Goal: Task Accomplishment & Management: Manage account settings

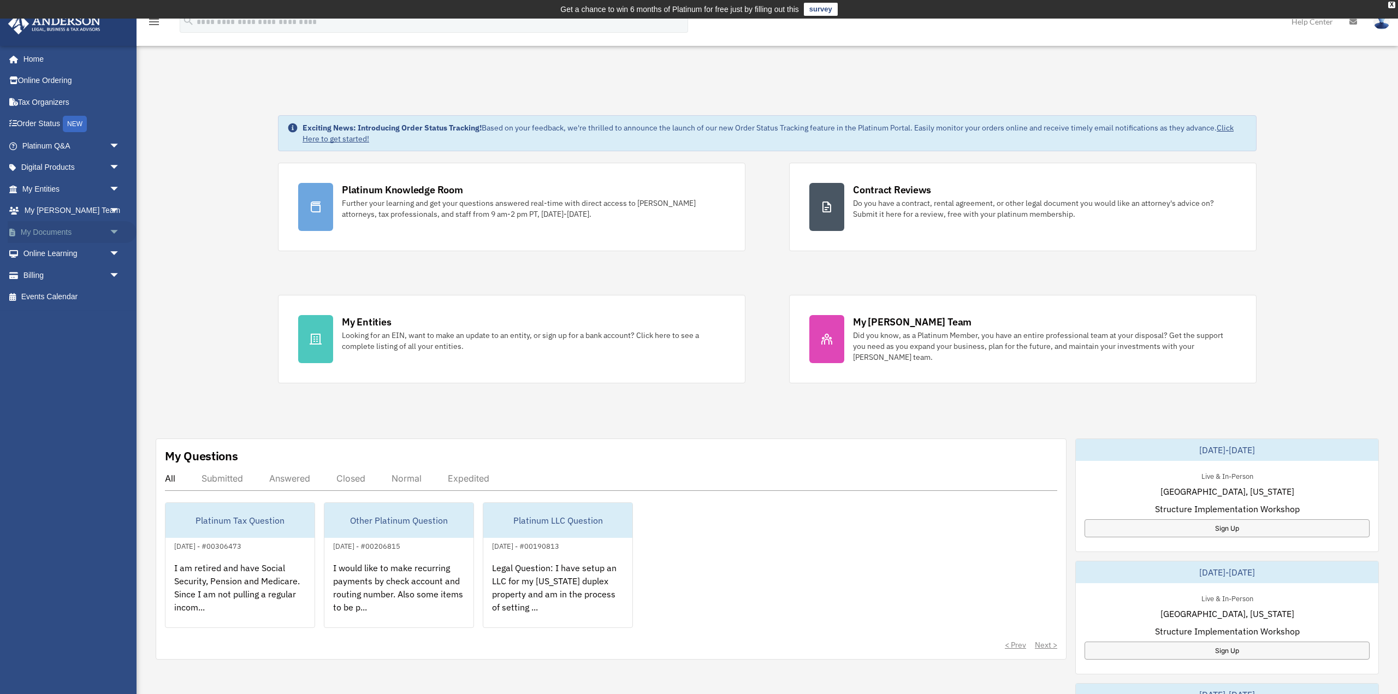
click at [114, 230] on span "arrow_drop_down" at bounding box center [120, 232] width 22 height 22
click at [38, 252] on span at bounding box center [35, 254] width 7 height 8
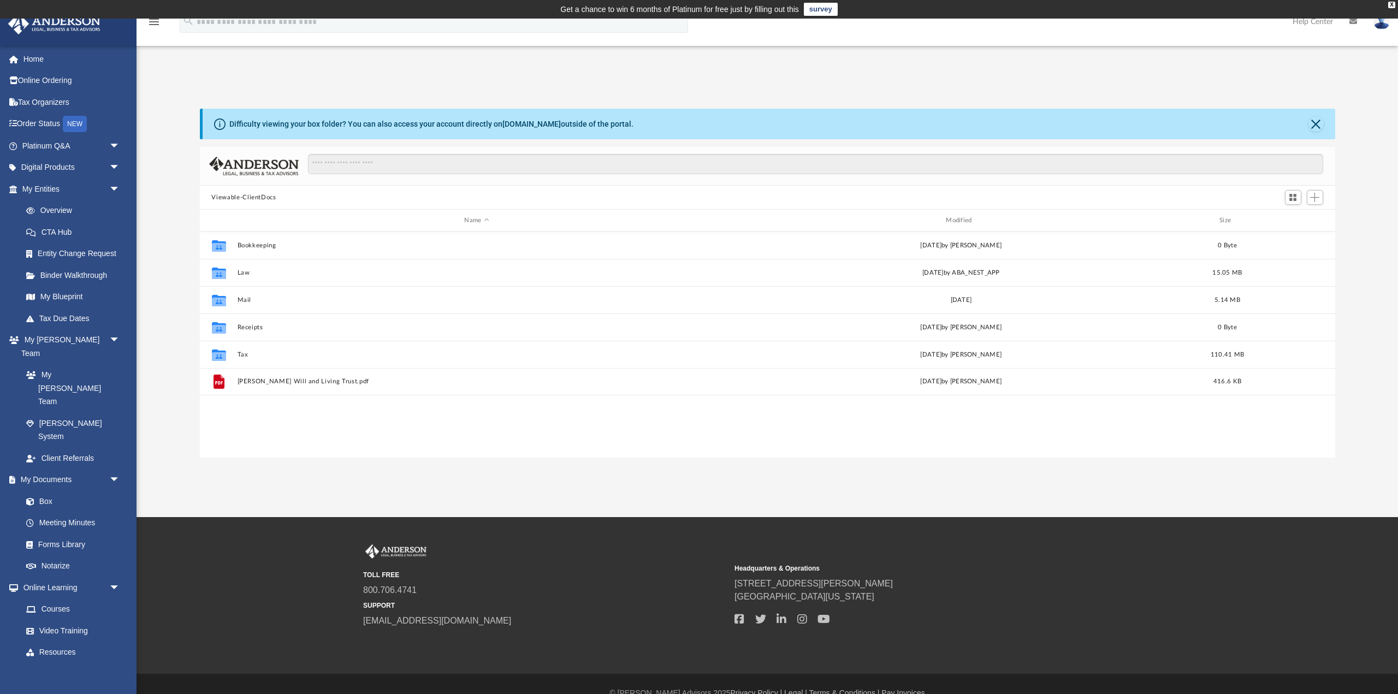
scroll to position [249, 1136]
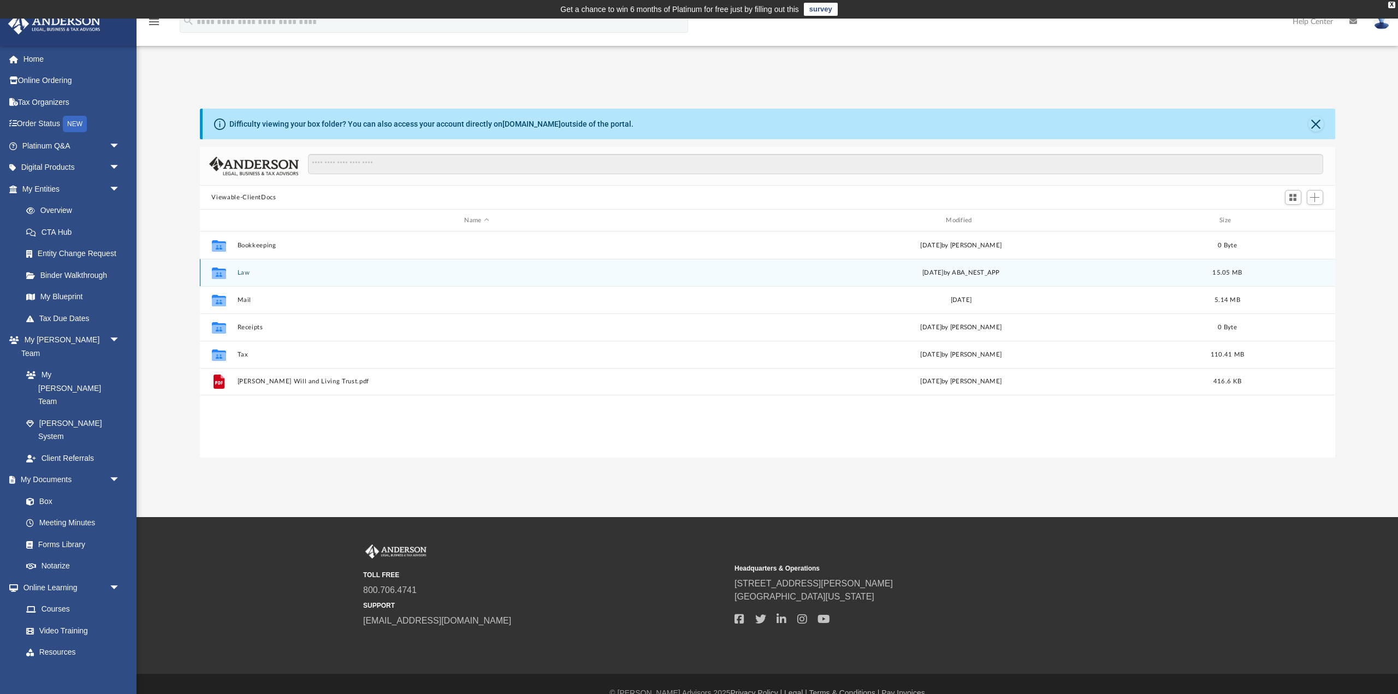
click at [221, 273] on icon "grid" at bounding box center [218, 274] width 14 height 9
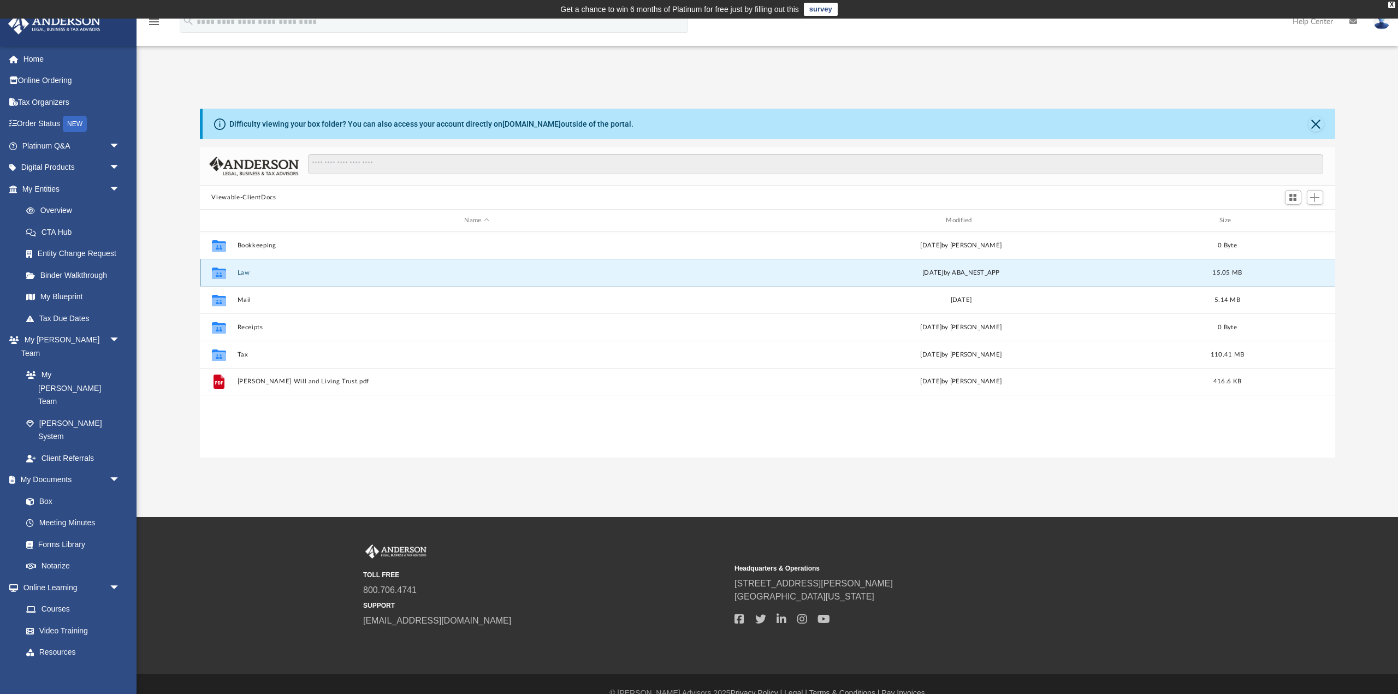
click at [245, 273] on button "Law" at bounding box center [477, 272] width 480 height 7
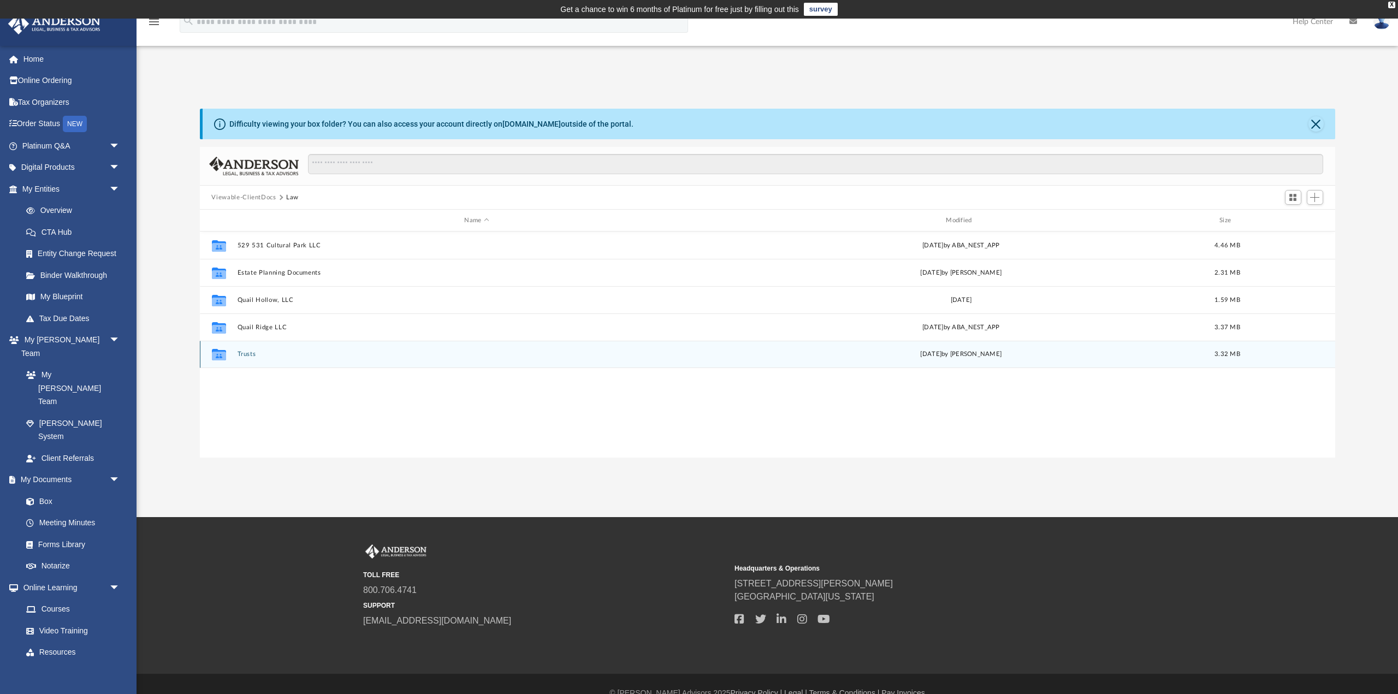
click at [243, 354] on button "Trusts" at bounding box center [477, 354] width 480 height 7
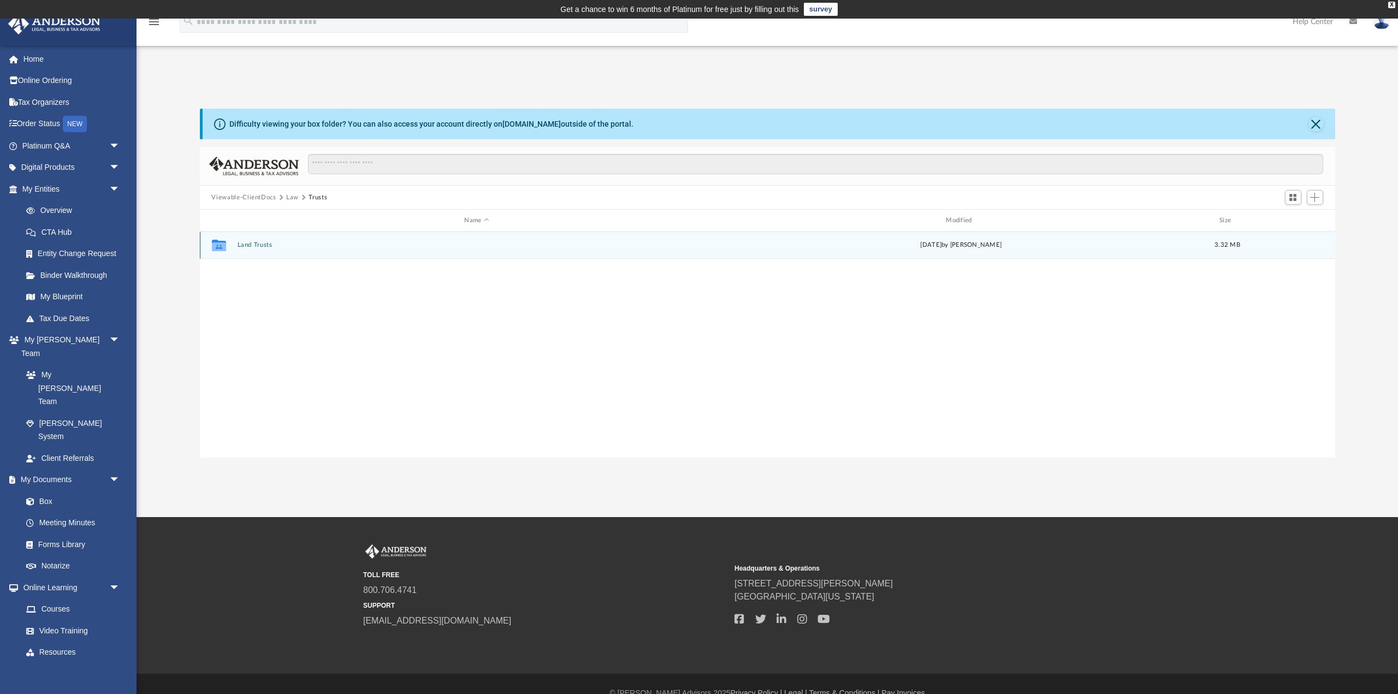
click at [256, 244] on button "Land Trusts" at bounding box center [477, 244] width 480 height 7
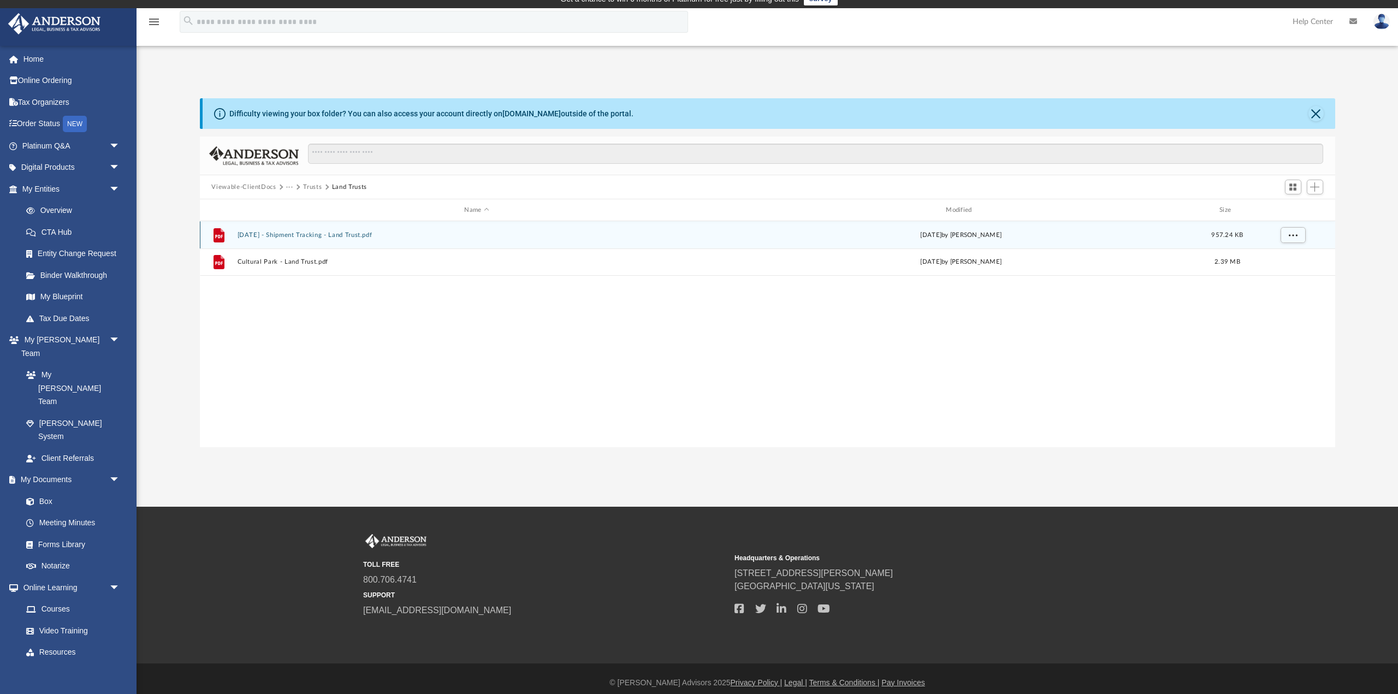
scroll to position [11, 0]
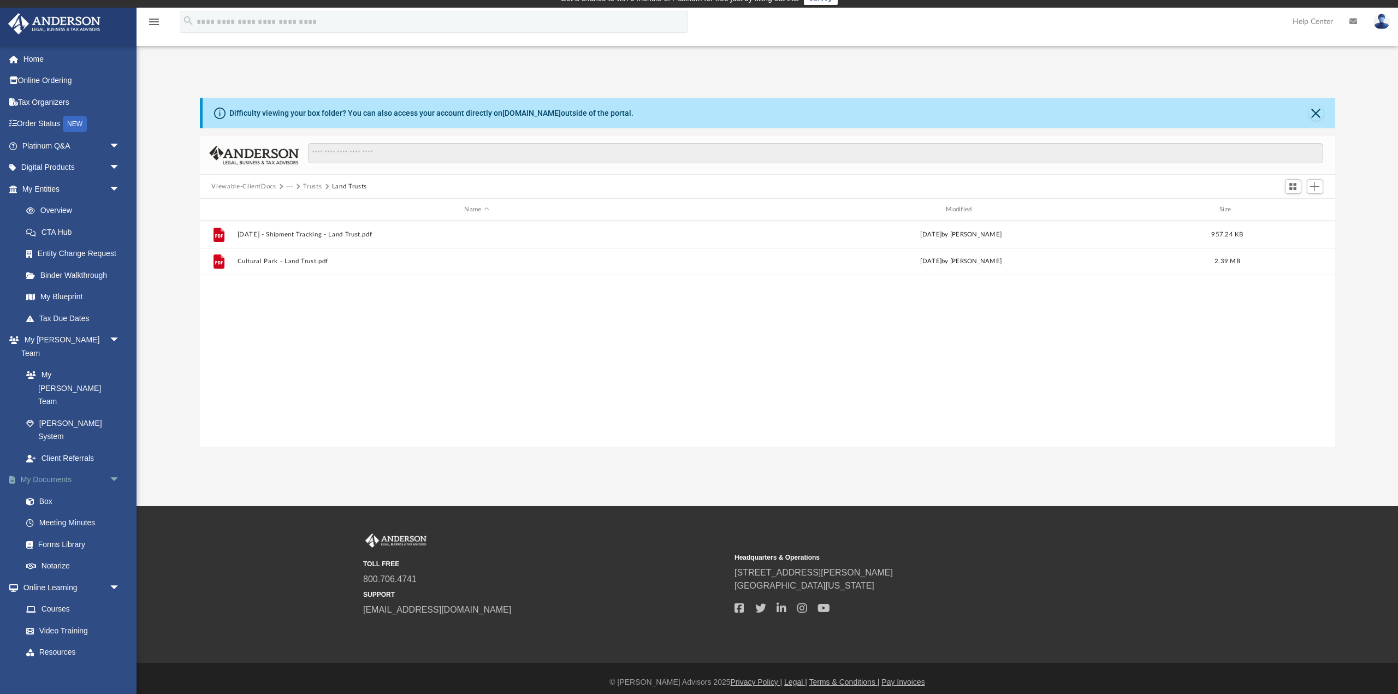
click at [62, 469] on link "My Documents arrow_drop_down" at bounding box center [72, 480] width 129 height 22
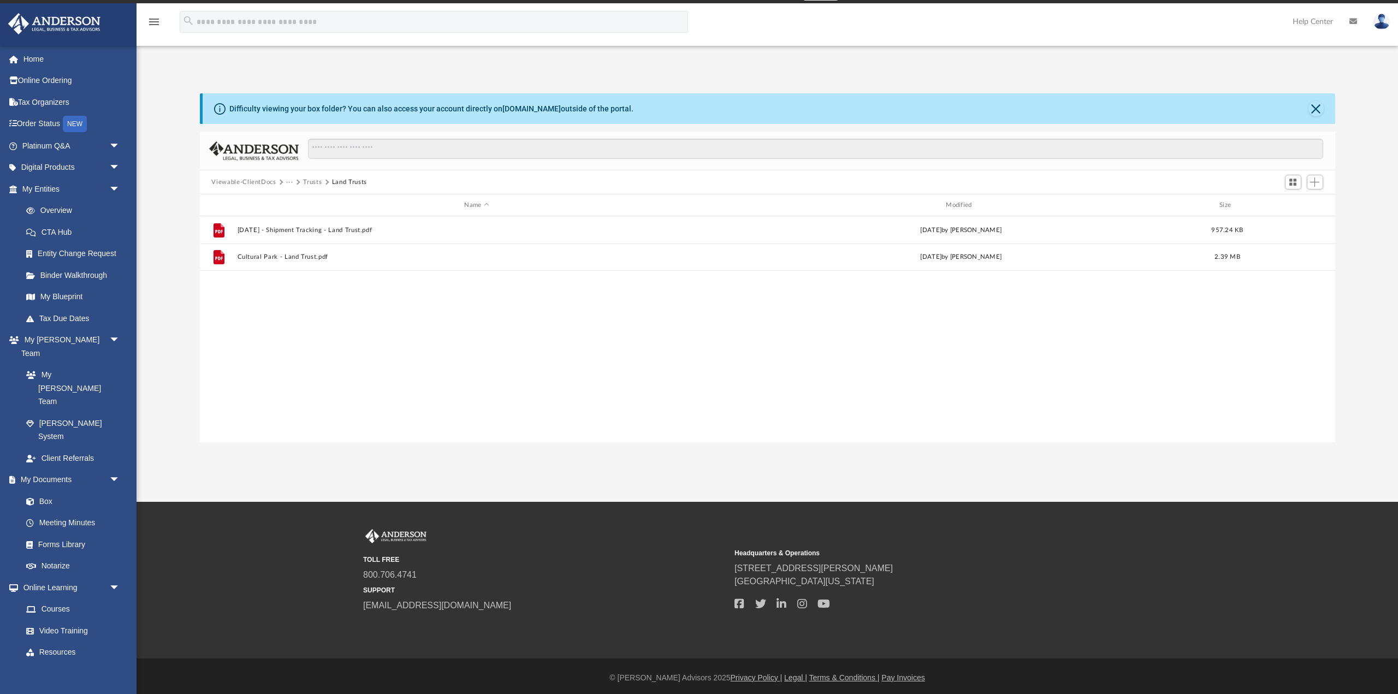
scroll to position [19, 0]
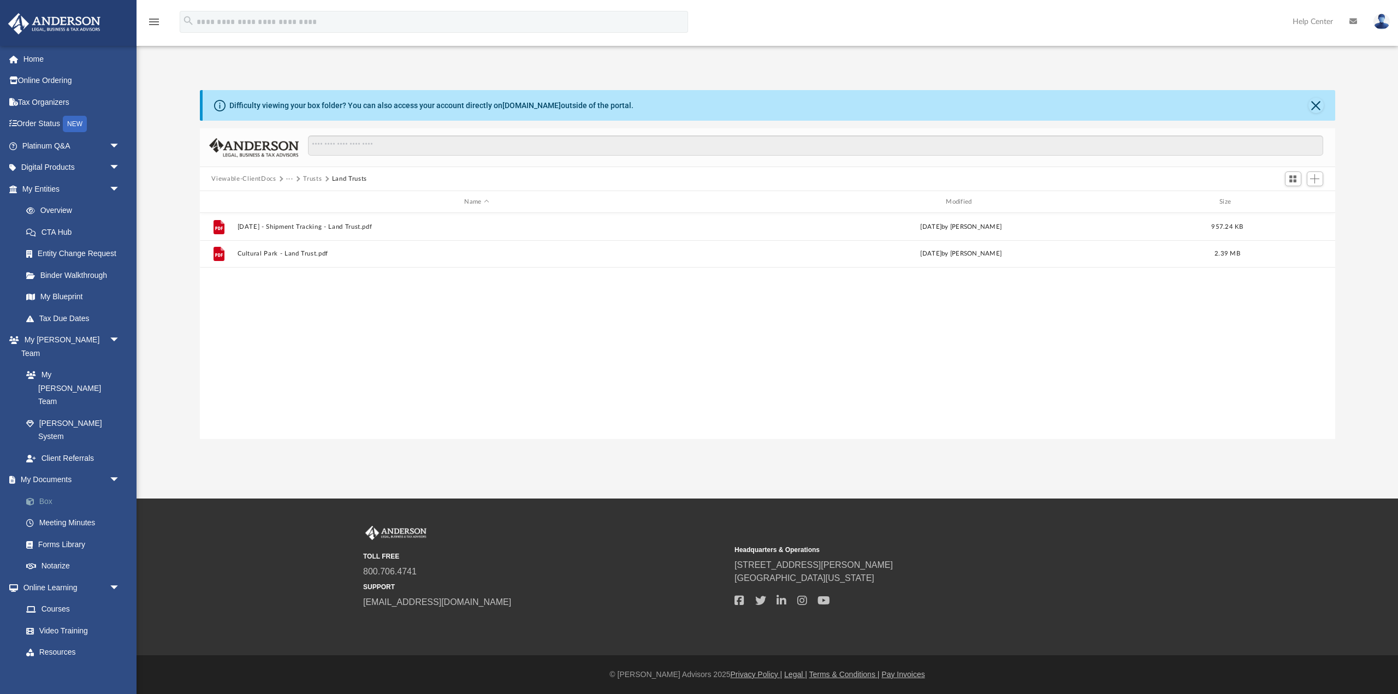
click at [49, 491] on link "Box" at bounding box center [75, 502] width 121 height 22
click at [156, 21] on icon "menu" at bounding box center [153, 21] width 13 height 13
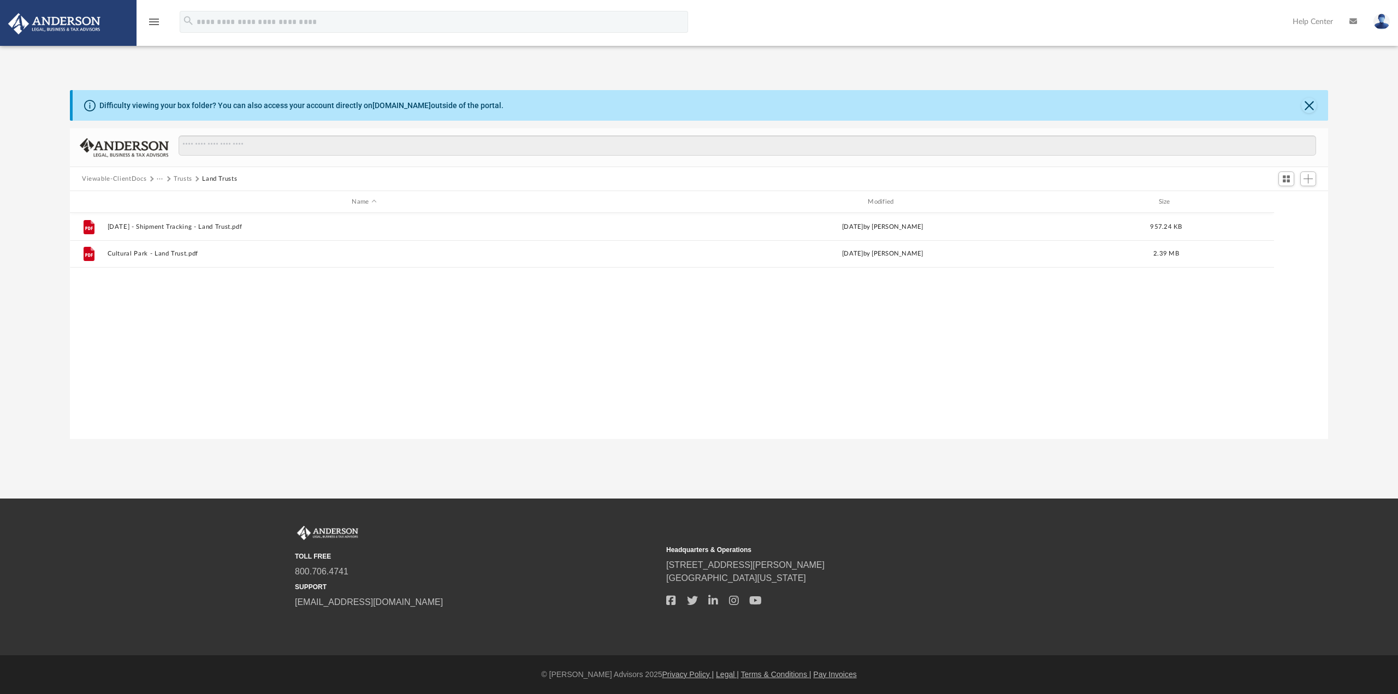
scroll to position [249, 1259]
click at [156, 21] on icon "menu" at bounding box center [153, 21] width 13 height 13
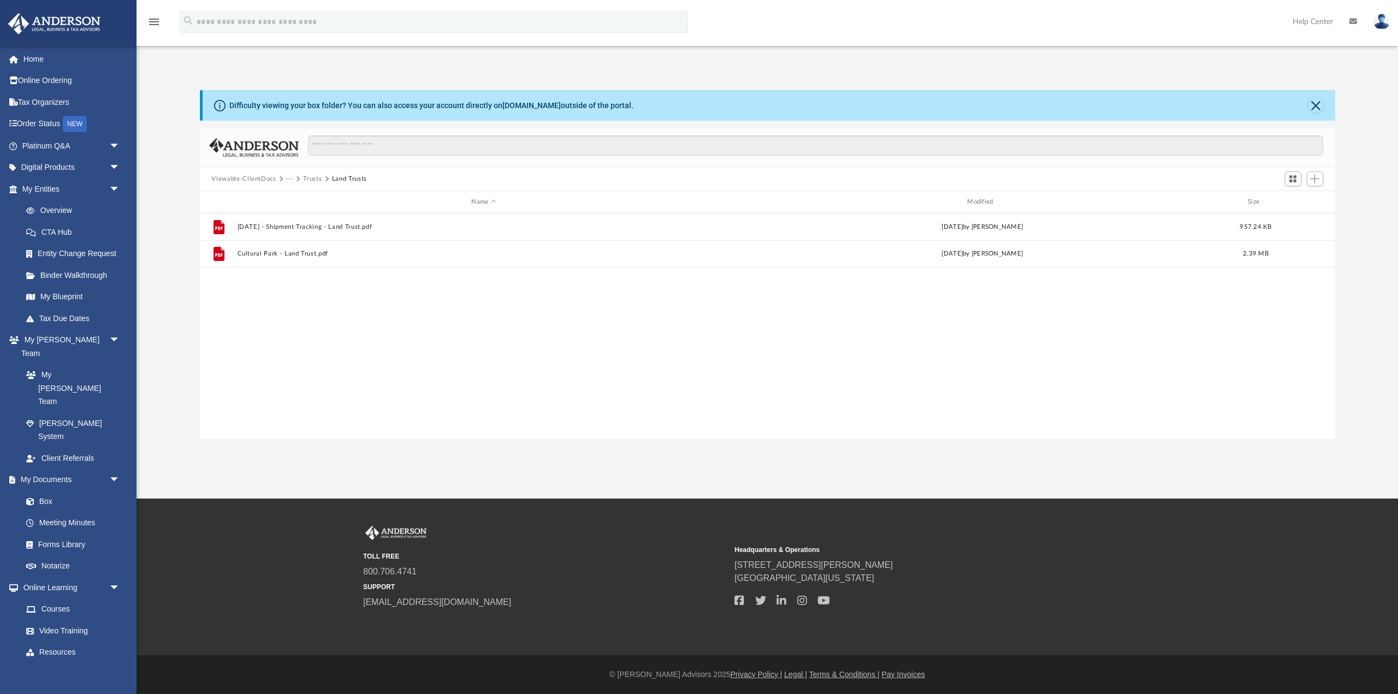
scroll to position [249, 1136]
click at [23, 58] on link "Home" at bounding box center [72, 59] width 129 height 22
click at [40, 61] on link "Home" at bounding box center [72, 59] width 129 height 22
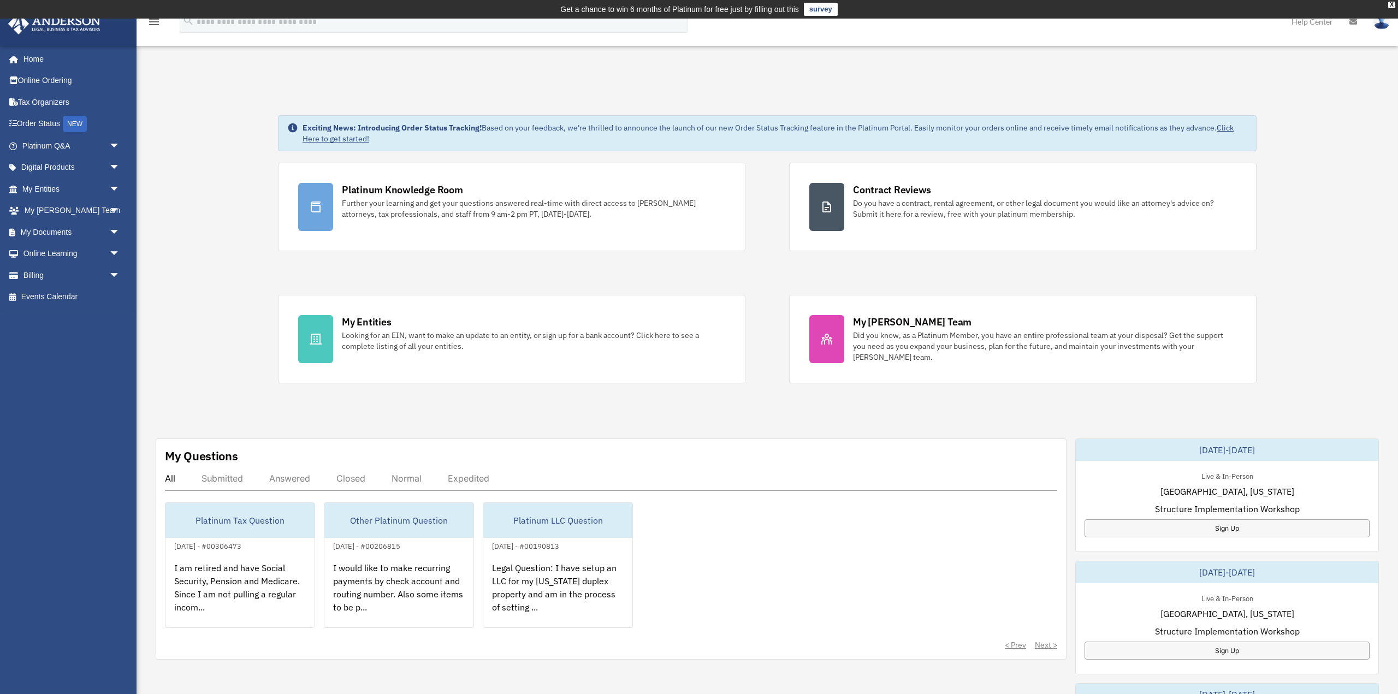
click at [230, 480] on div "Submitted" at bounding box center [223, 478] width 42 height 11
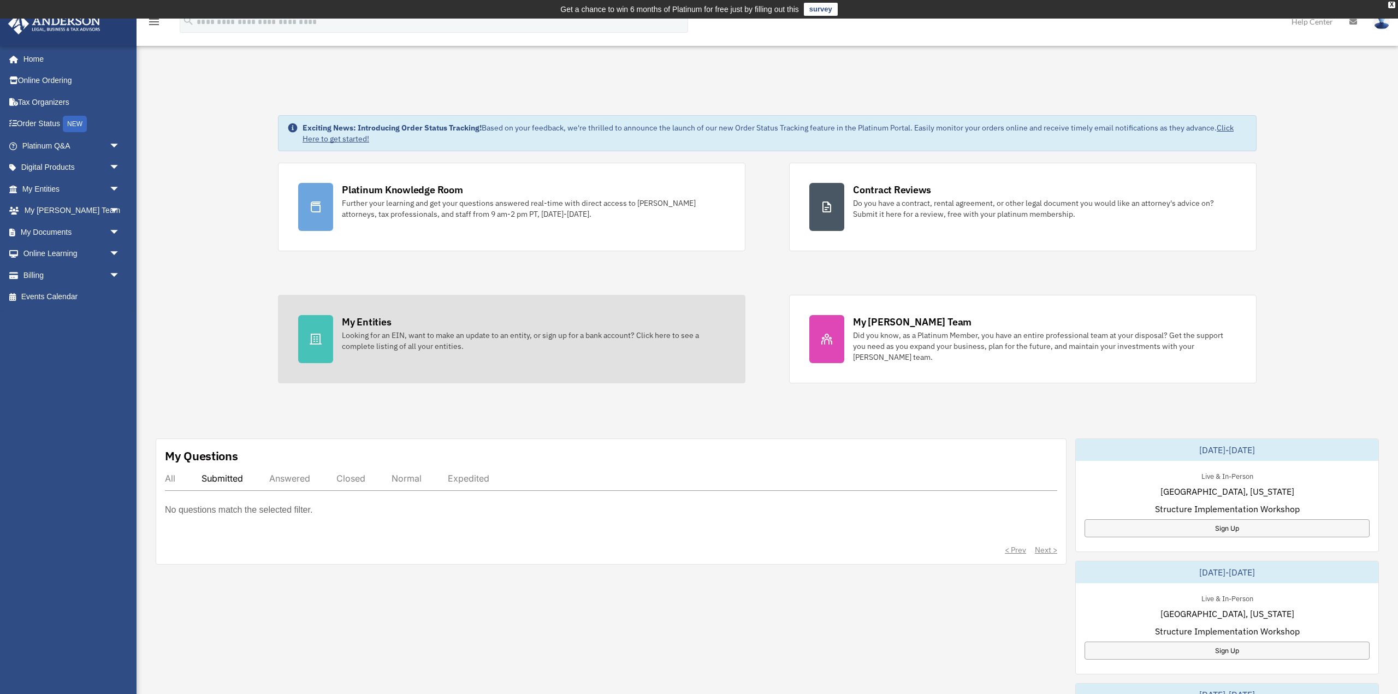
click at [366, 322] on div "My Entities" at bounding box center [366, 322] width 49 height 14
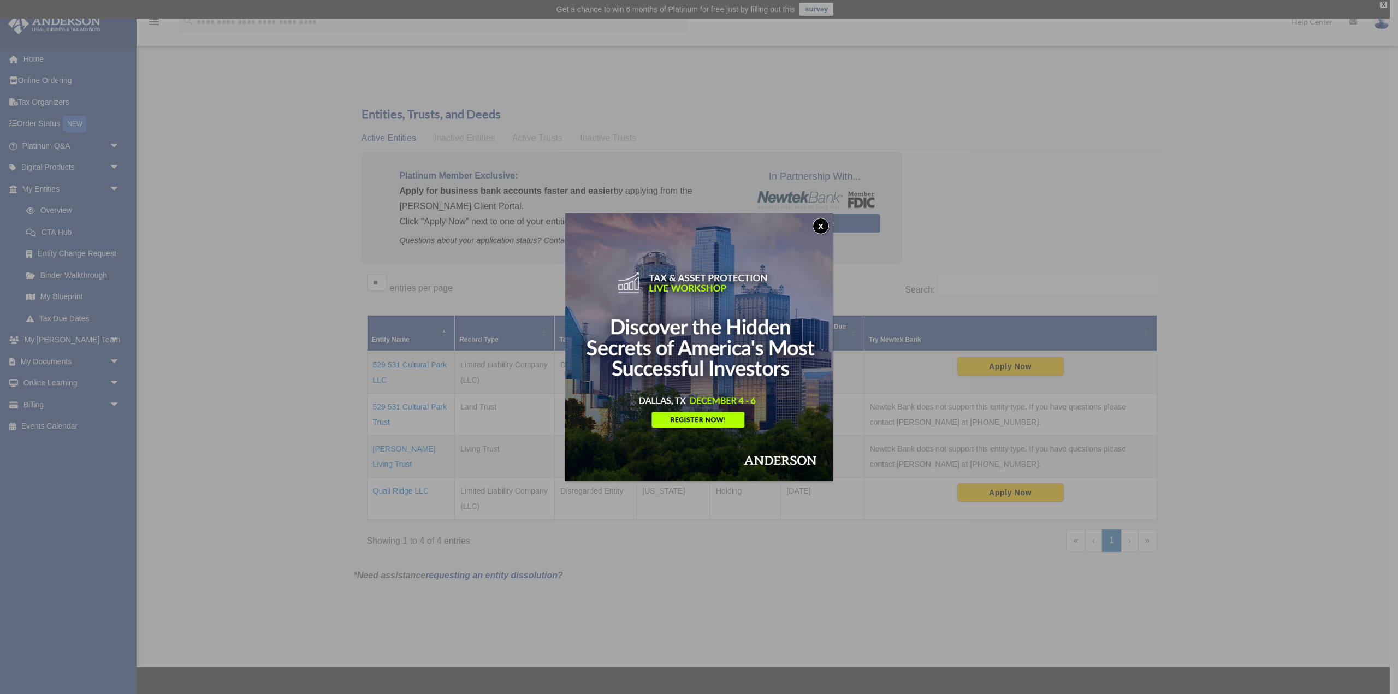
click at [816, 228] on button "x" at bounding box center [821, 226] width 16 height 16
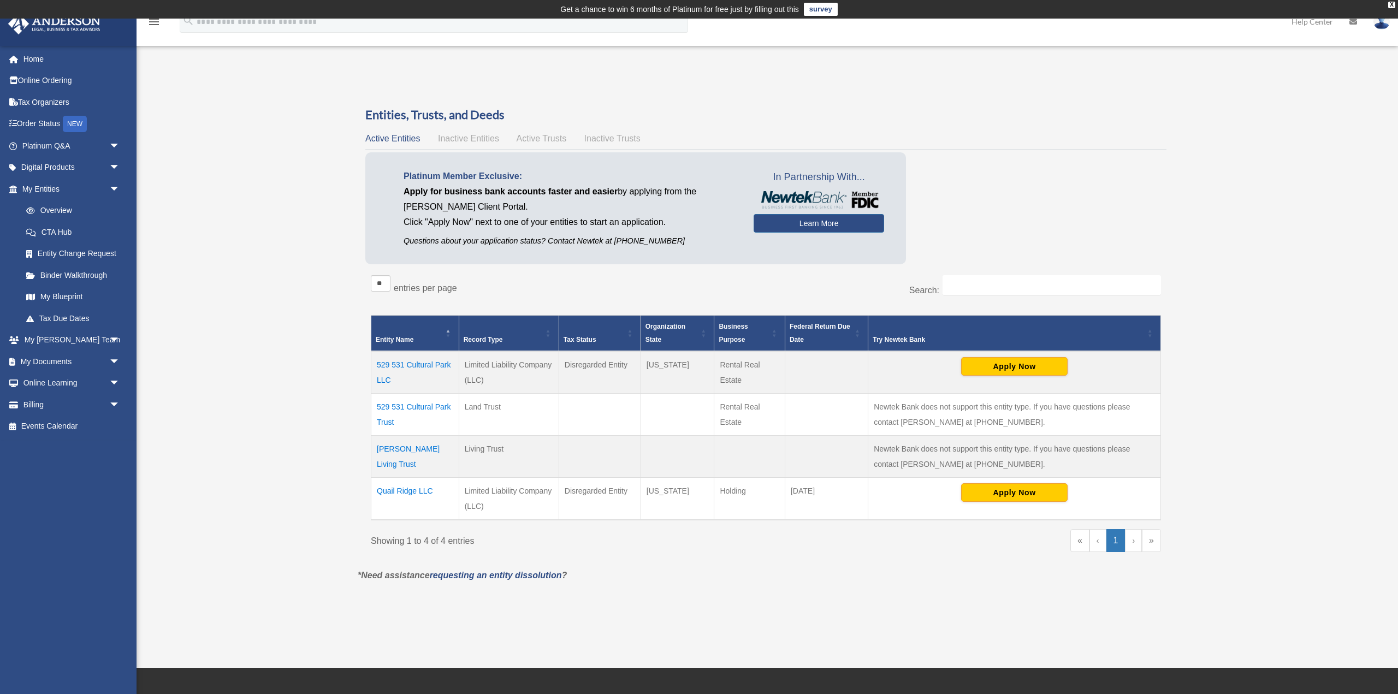
click at [435, 453] on td "Jenkins Living Trust" at bounding box center [415, 457] width 88 height 42
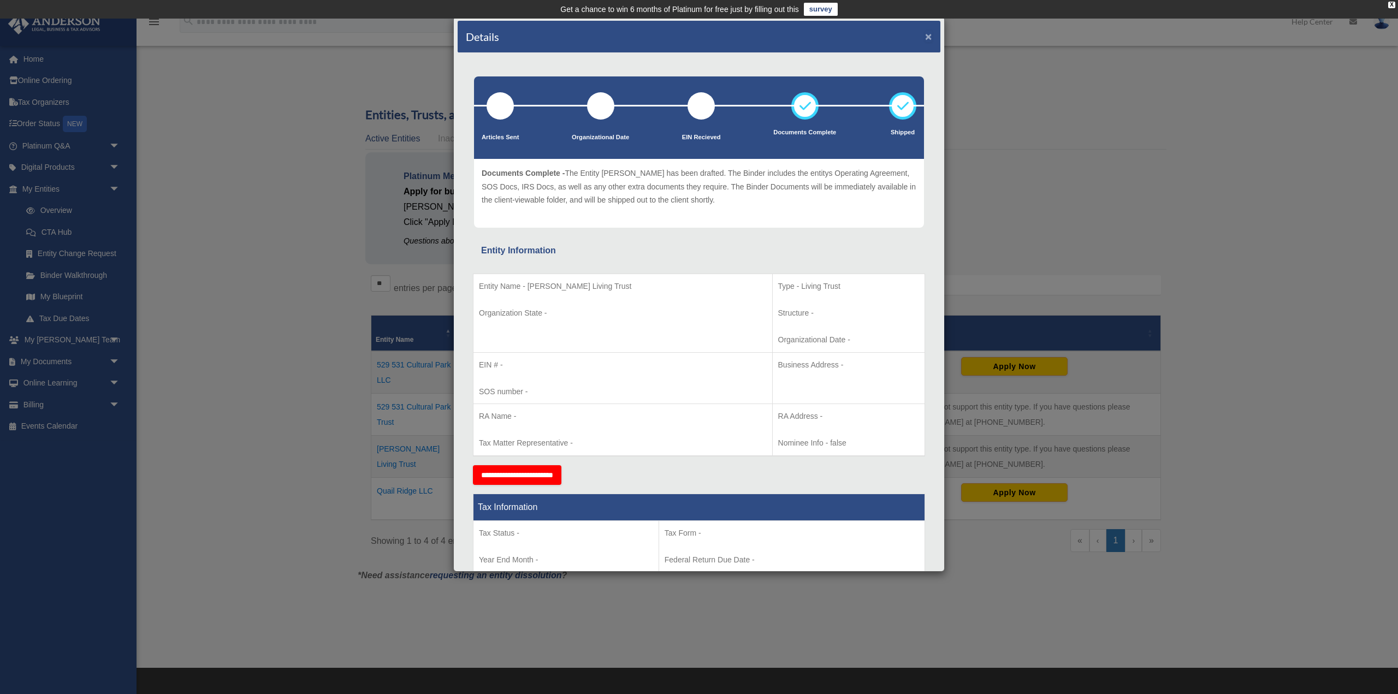
click at [931, 40] on button "×" at bounding box center [928, 36] width 7 height 11
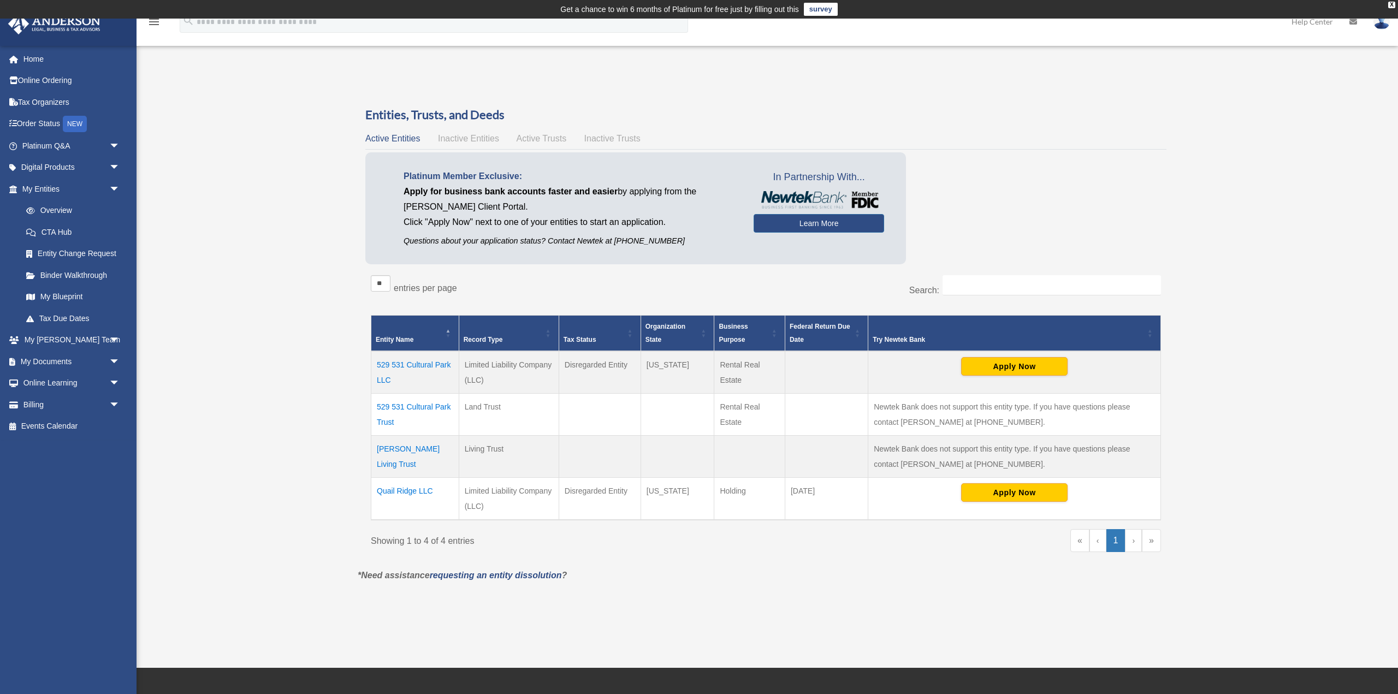
click at [430, 451] on td "Jenkins Living Trust" at bounding box center [415, 457] width 88 height 42
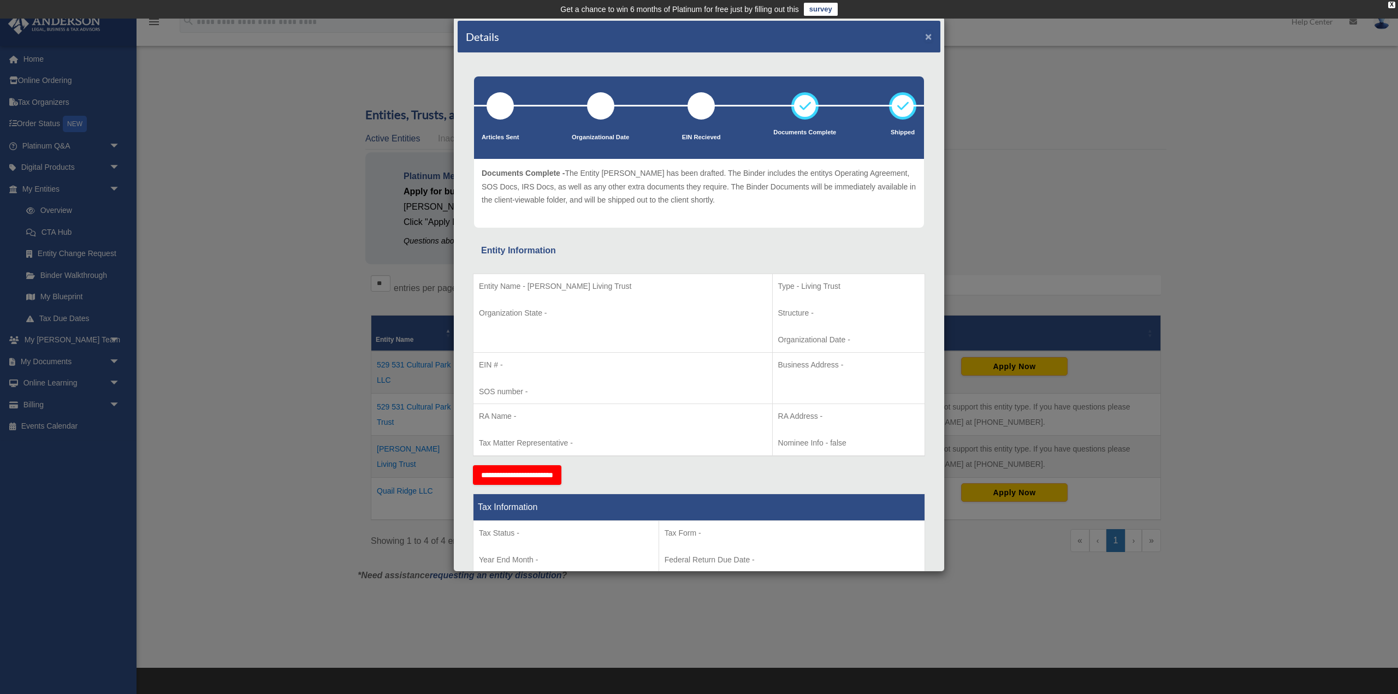
click at [930, 35] on button "×" at bounding box center [928, 36] width 7 height 11
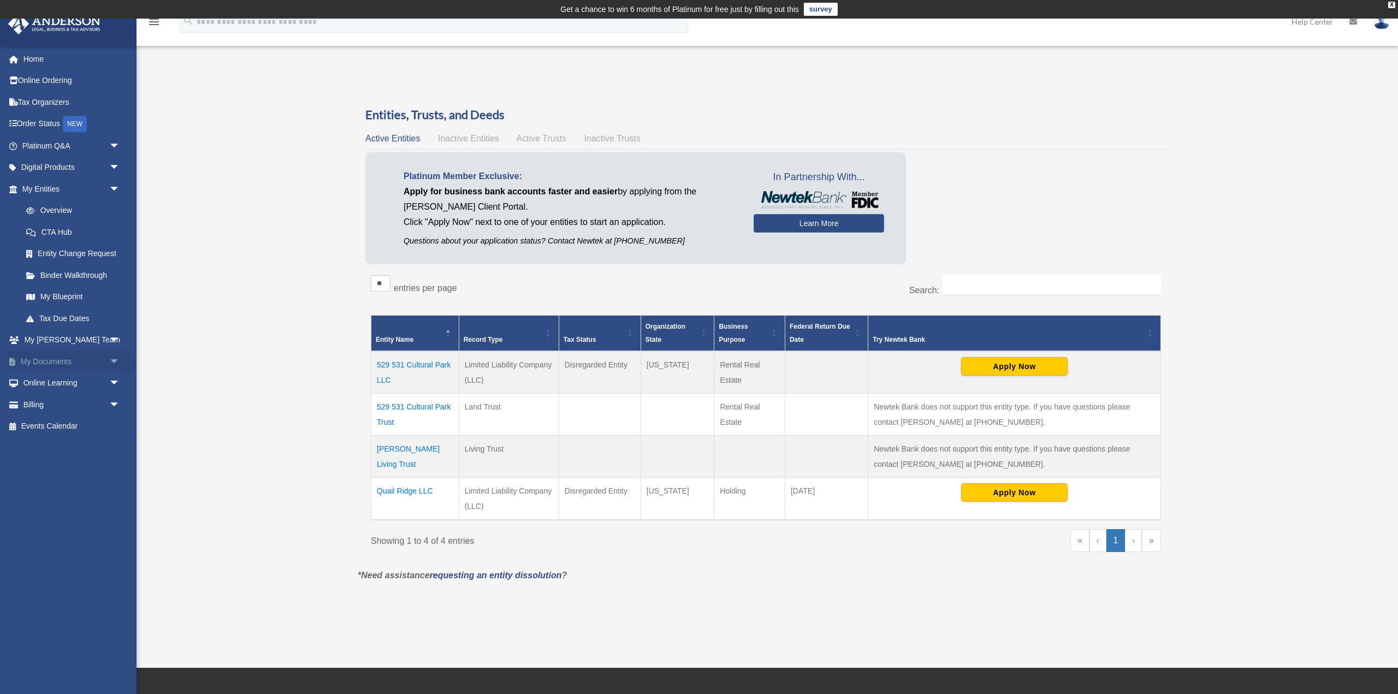
click at [116, 358] on span "arrow_drop_down" at bounding box center [120, 362] width 22 height 22
click at [46, 383] on link "Box" at bounding box center [75, 384] width 121 height 22
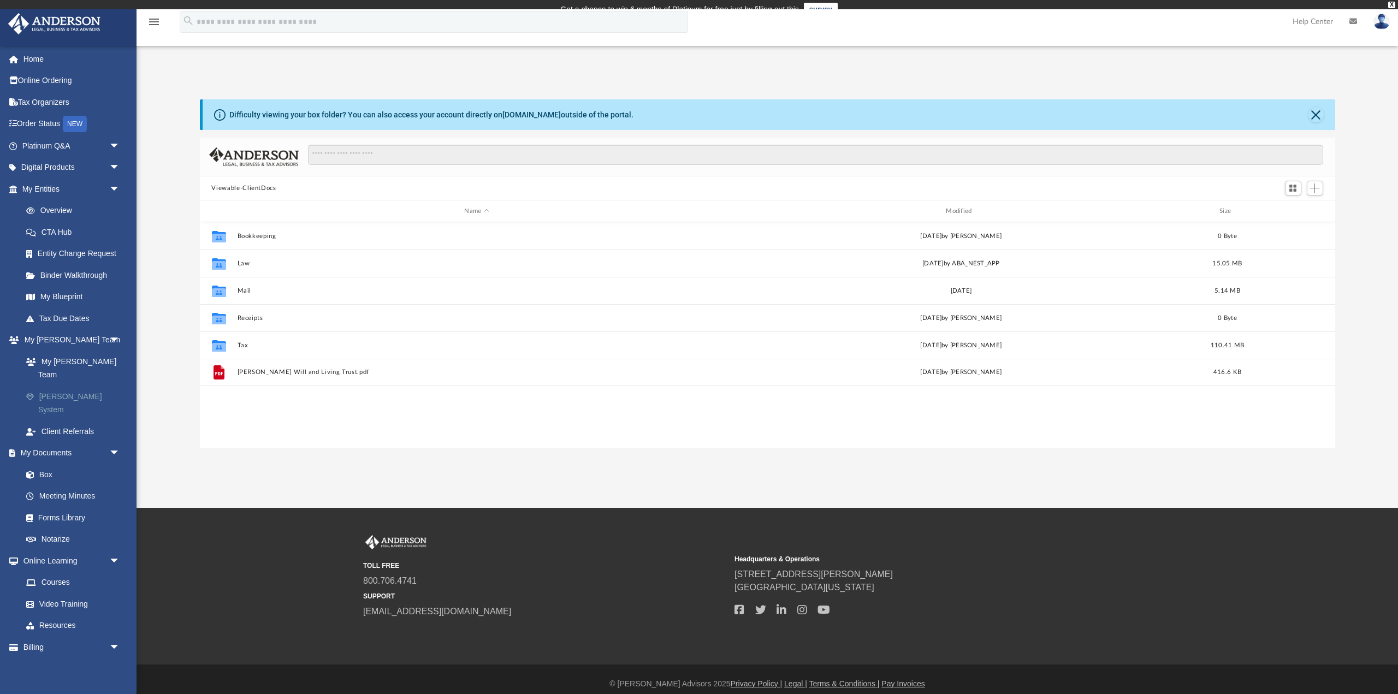
scroll to position [249, 1136]
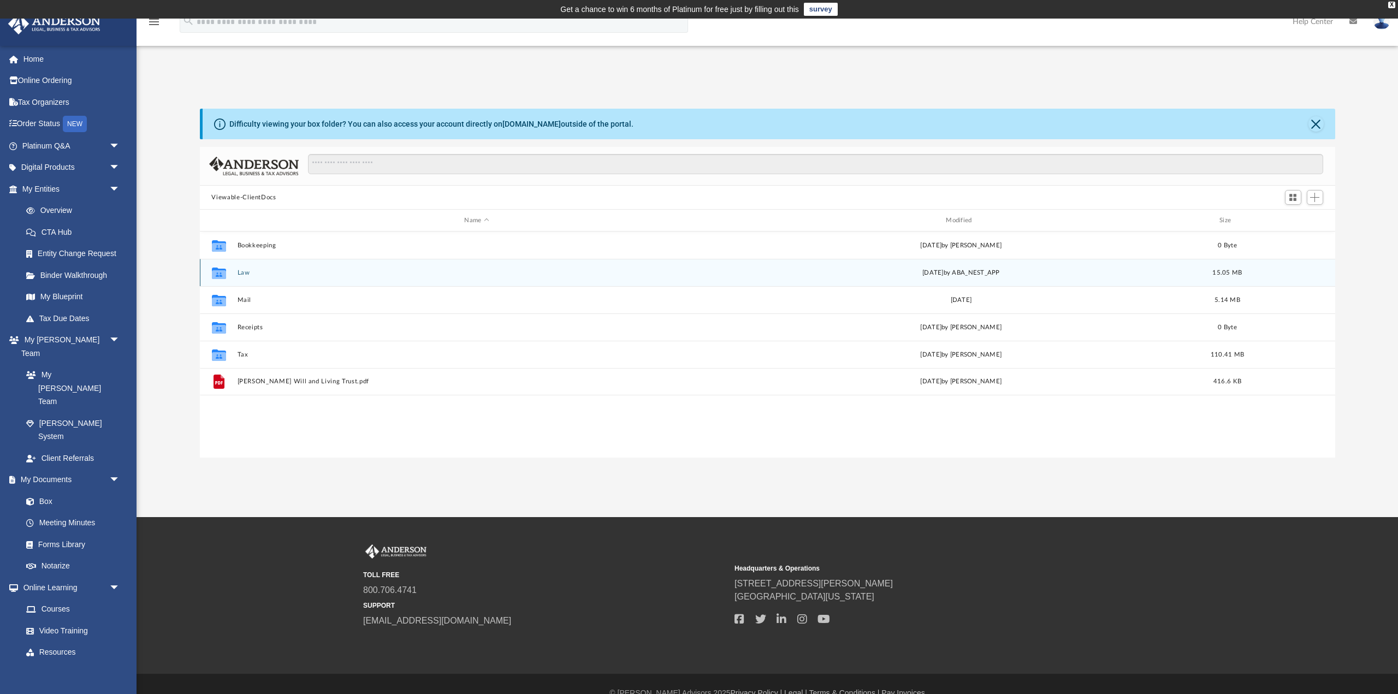
click at [244, 271] on button "Law" at bounding box center [477, 272] width 480 height 7
click at [269, 271] on button "Estate Planning Documents" at bounding box center [477, 272] width 480 height 7
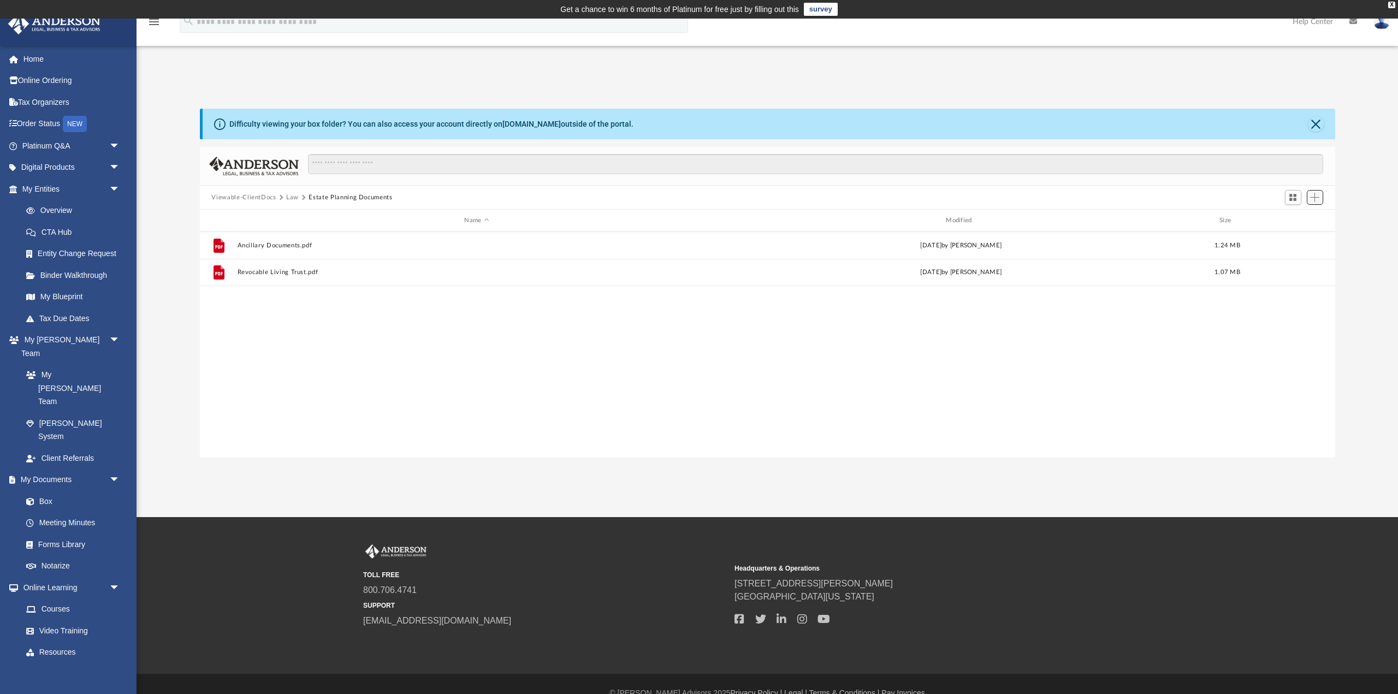
click at [1316, 202] on span "Add" at bounding box center [1315, 197] width 9 height 9
click at [1294, 221] on li "Upload" at bounding box center [1300, 219] width 35 height 11
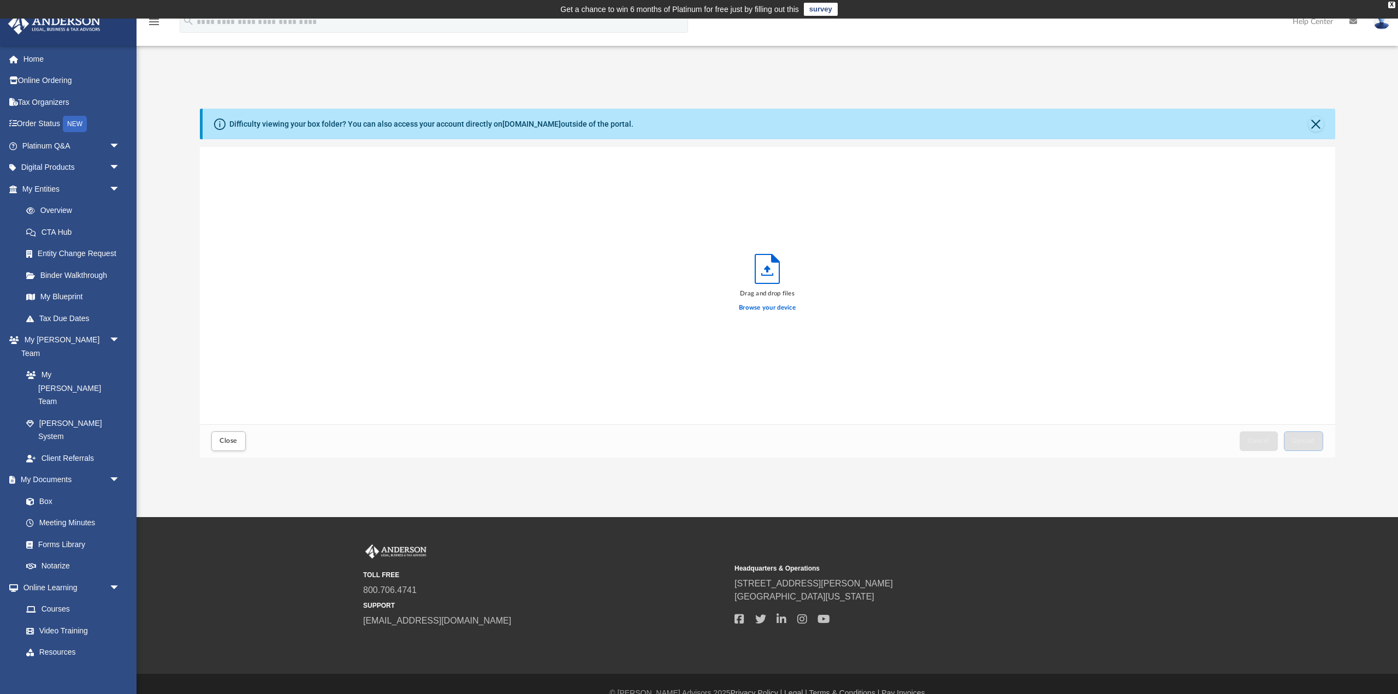
scroll to position [277, 1136]
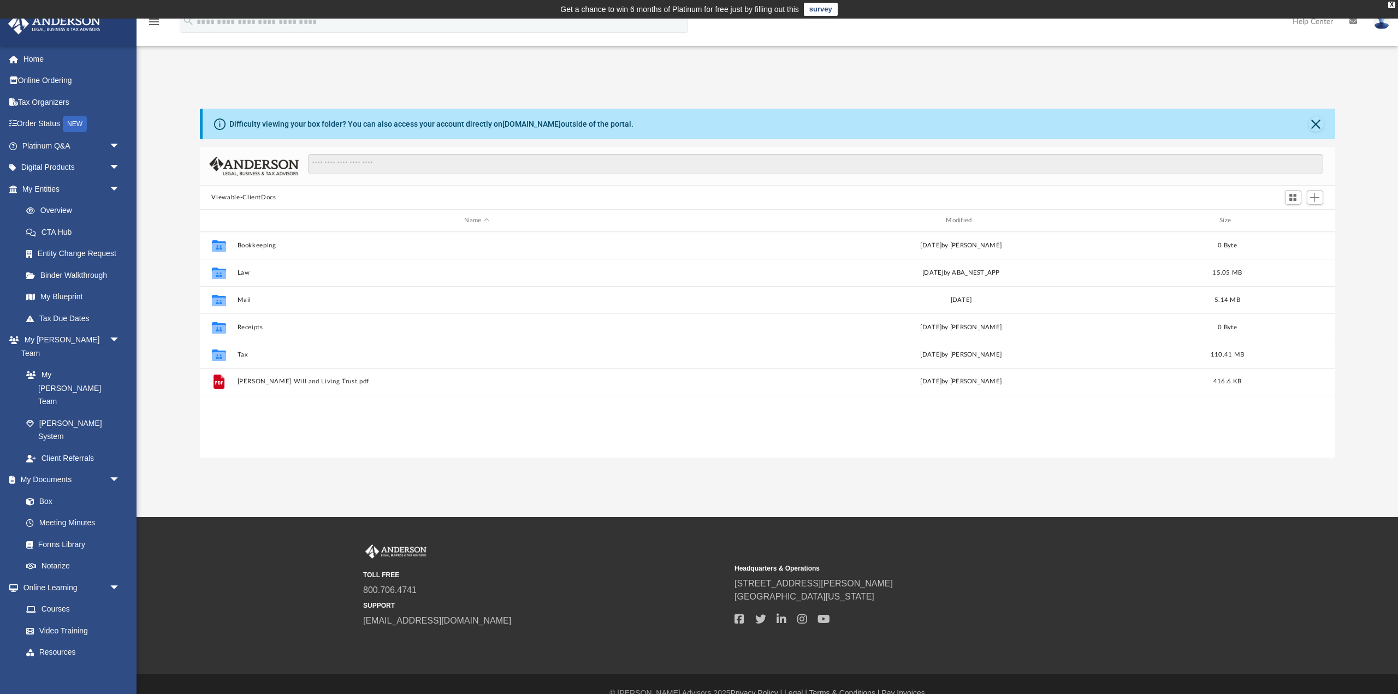
scroll to position [249, 1136]
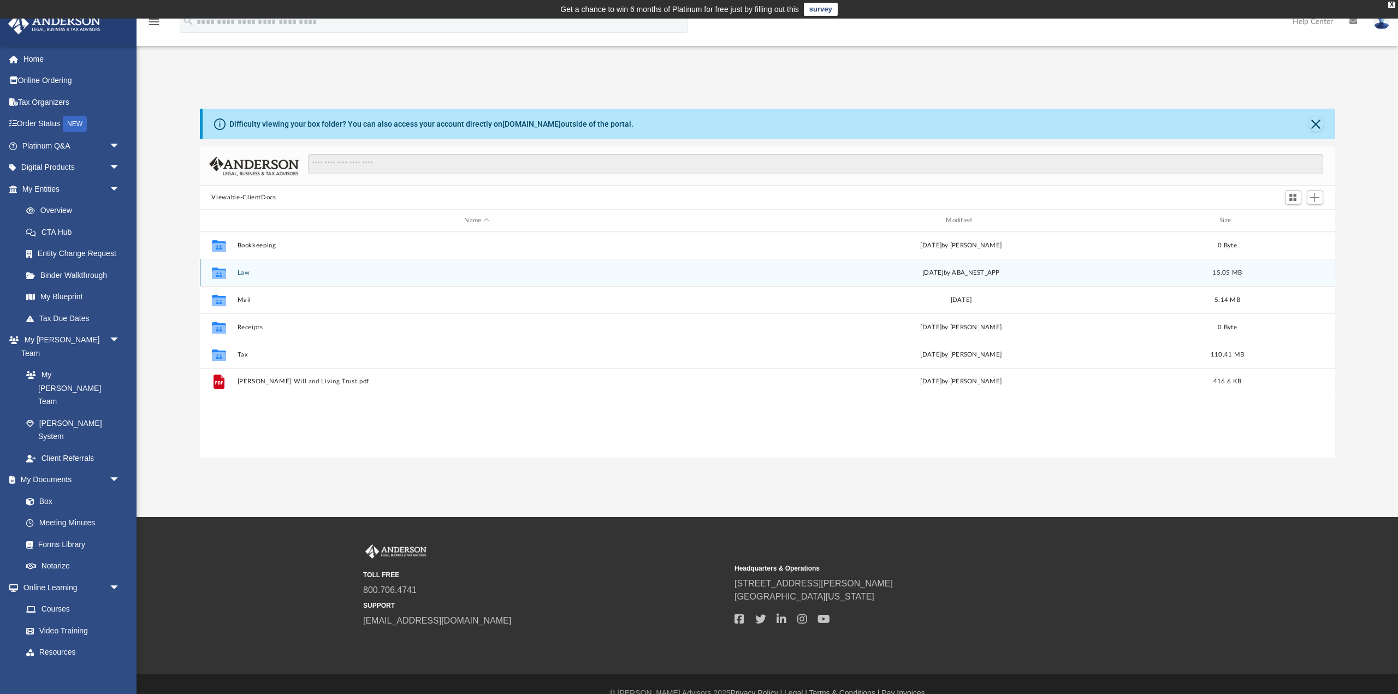
click at [223, 273] on icon "grid" at bounding box center [218, 274] width 14 height 9
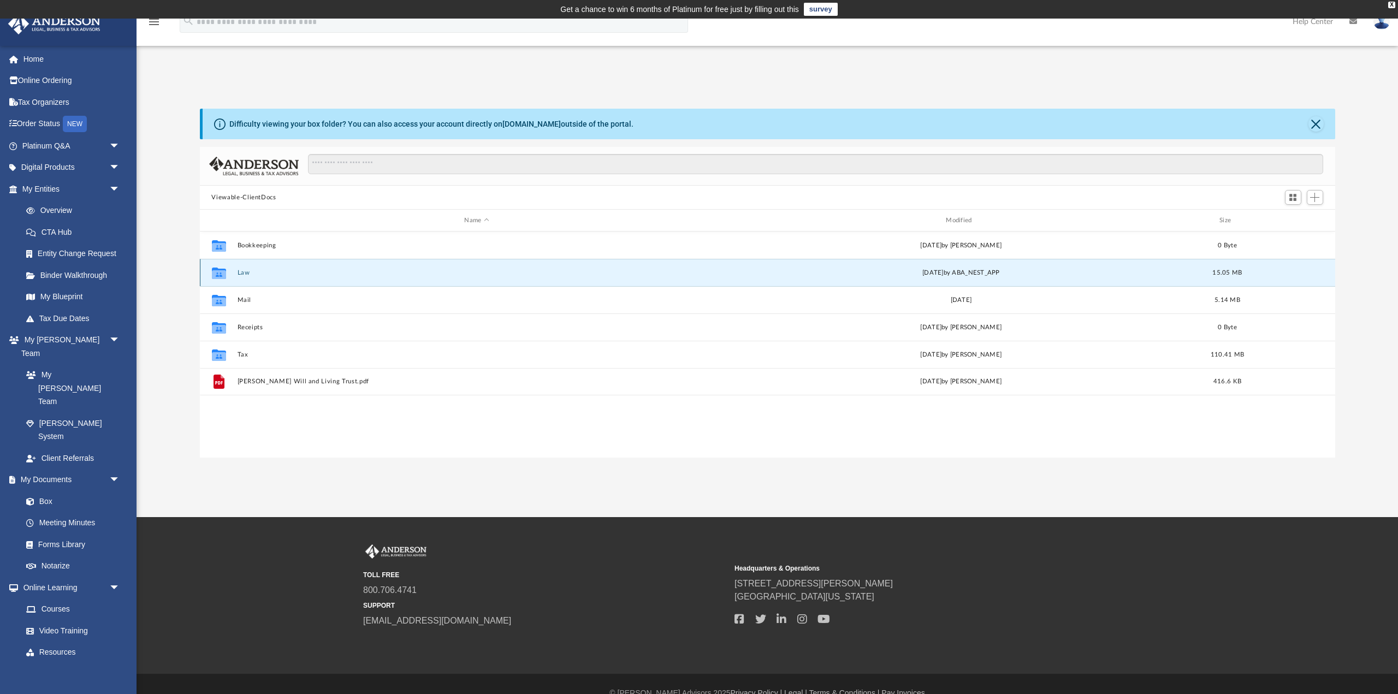
click at [223, 273] on icon "grid" at bounding box center [218, 274] width 14 height 9
click at [243, 275] on button "Law" at bounding box center [477, 272] width 480 height 7
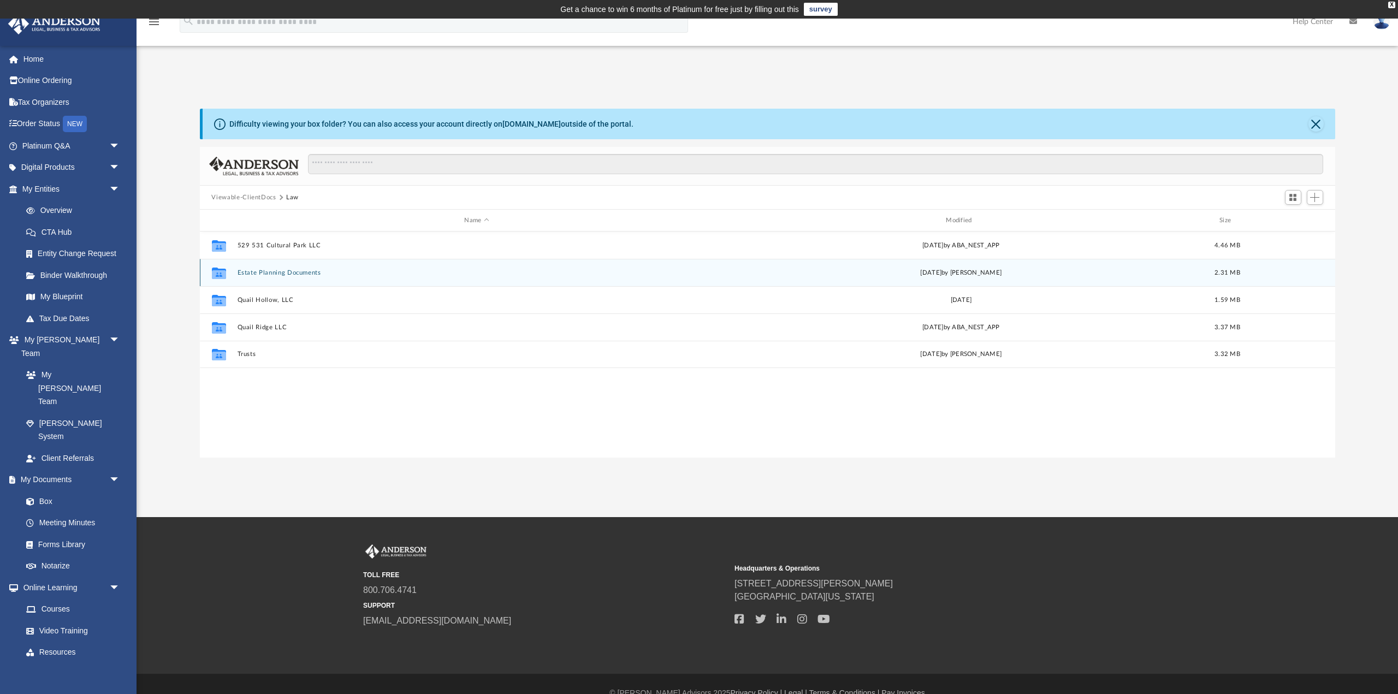
click at [285, 273] on button "Estate Planning Documents" at bounding box center [477, 272] width 480 height 7
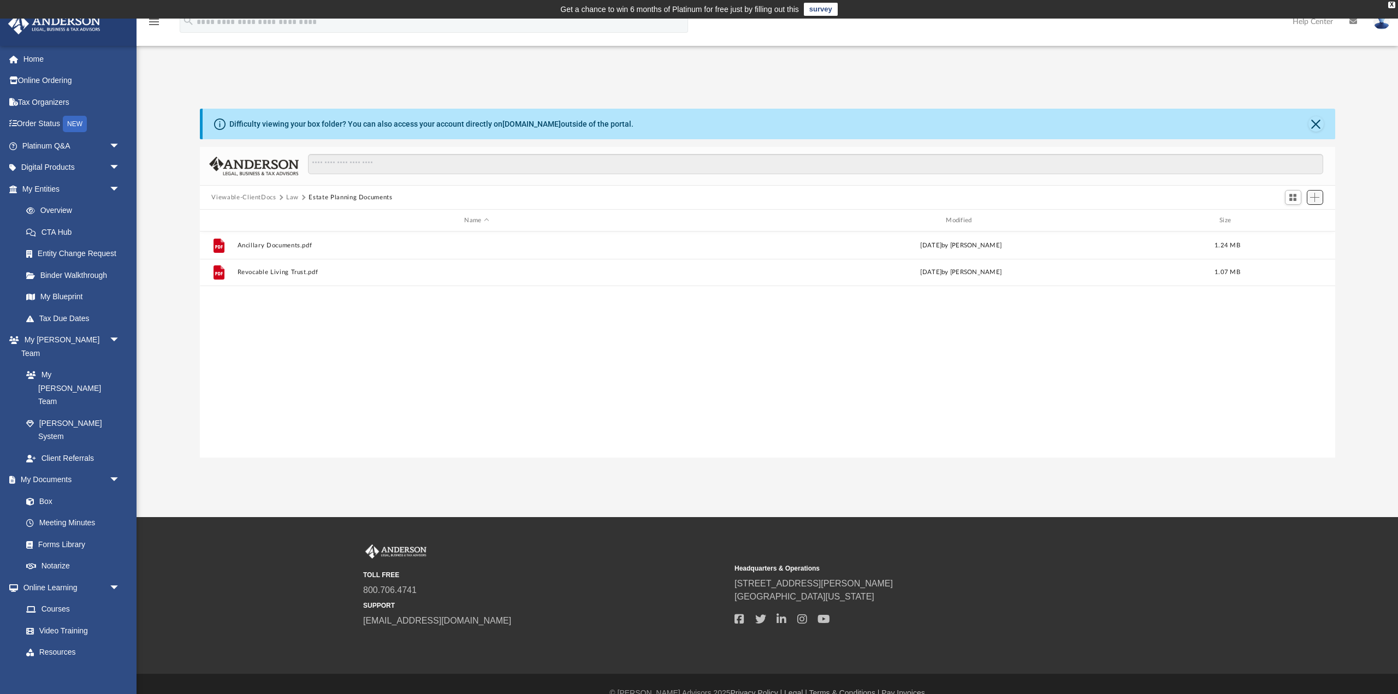
click at [1317, 199] on span "Add" at bounding box center [1315, 197] width 9 height 9
click at [1293, 219] on li "Upload" at bounding box center [1300, 219] width 35 height 11
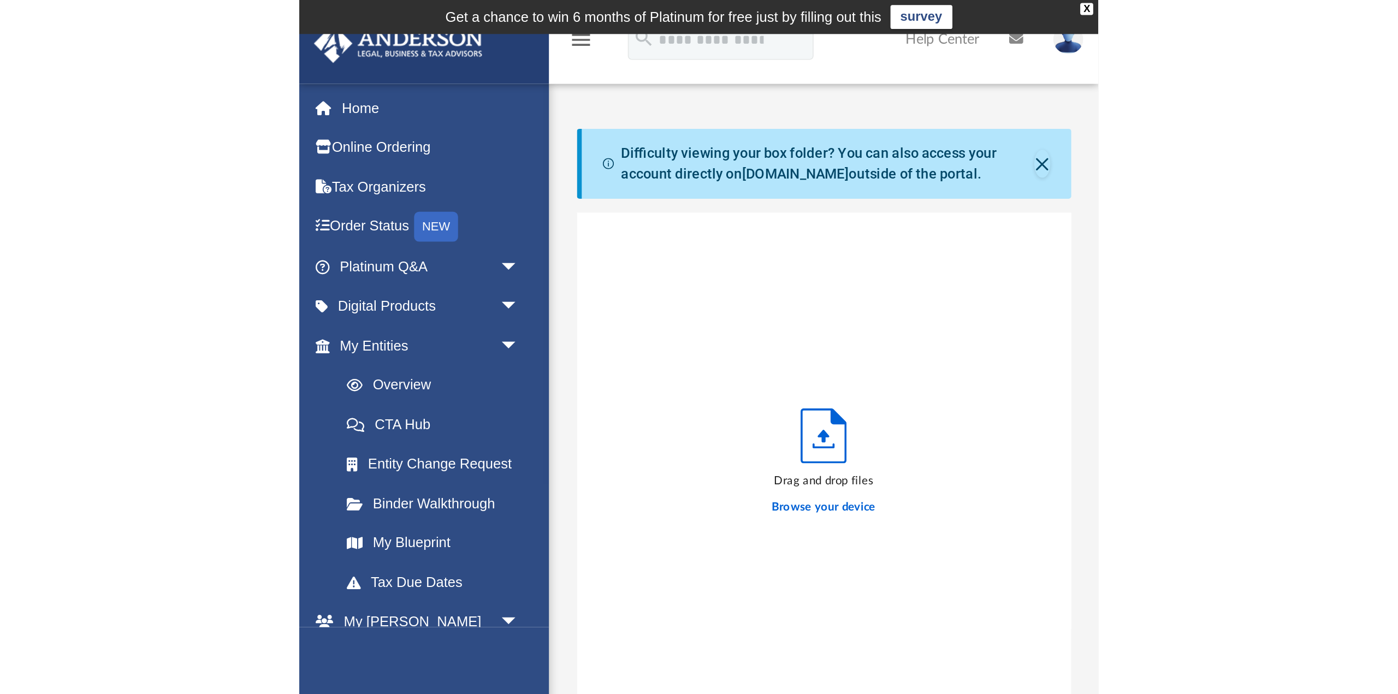
scroll to position [277, 270]
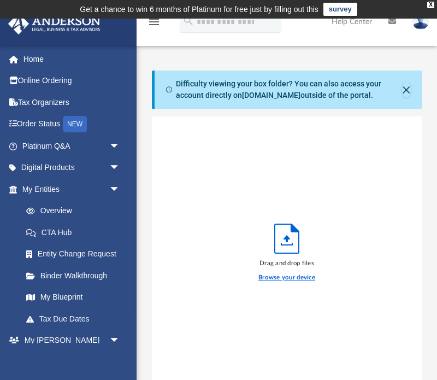
click at [302, 276] on label "Browse your device" at bounding box center [286, 278] width 57 height 10
click at [0, 0] on input "Browse your device" at bounding box center [0, 0] width 0 height 0
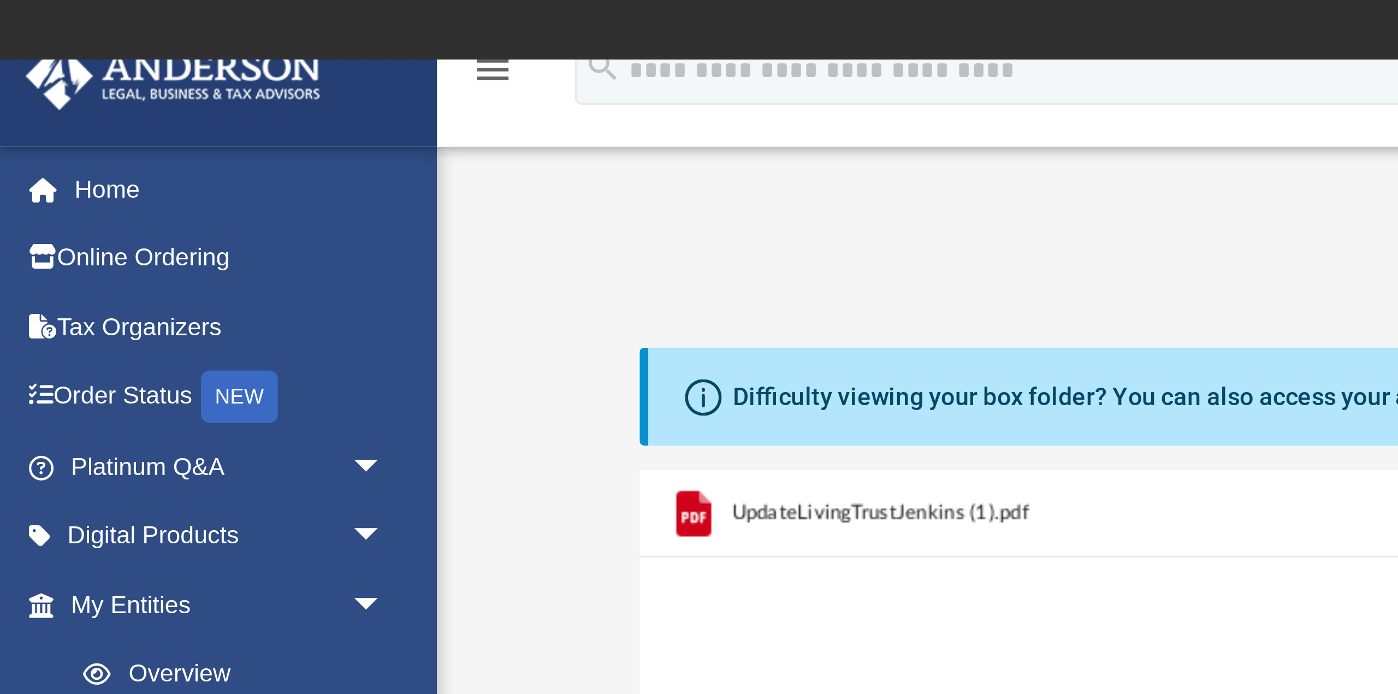
scroll to position [277, 1136]
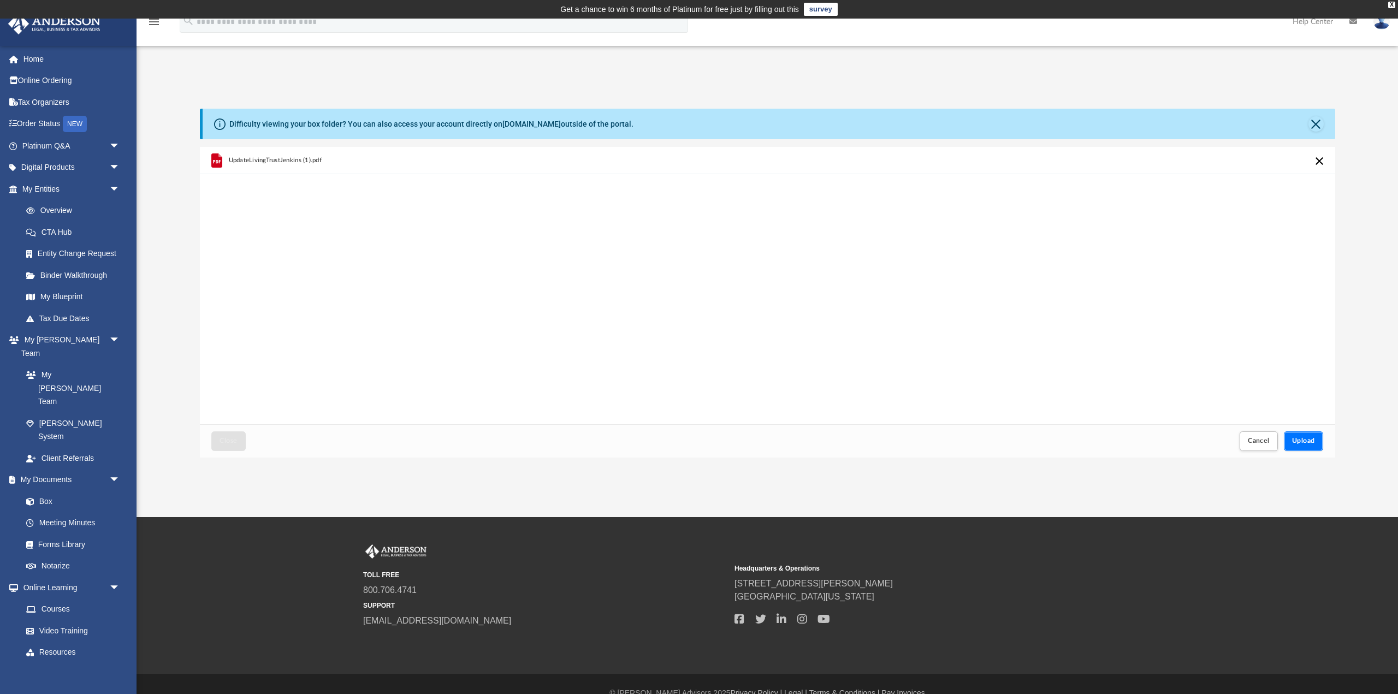
click at [1302, 442] on span "Upload" at bounding box center [1303, 441] width 23 height 7
